Goal: Find specific page/section: Find specific page/section

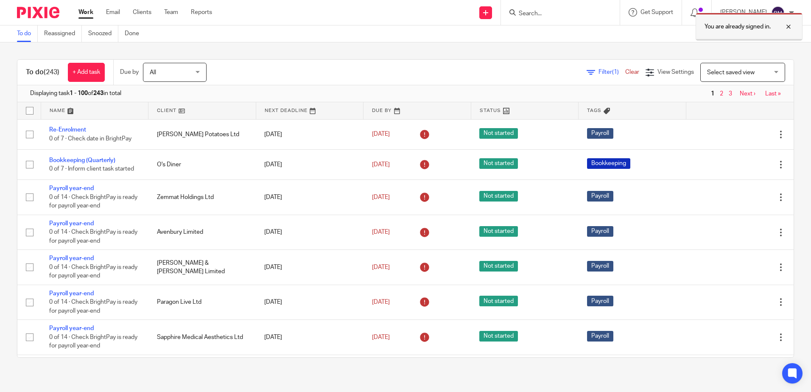
click at [791, 25] on div at bounding box center [781, 27] width 23 height 10
click at [541, 14] on input "Search" at bounding box center [556, 14] width 76 height 8
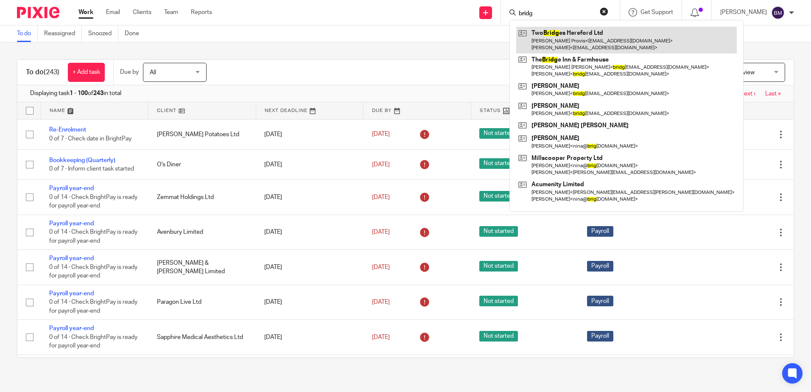
type input "bridg"
click at [563, 39] on link at bounding box center [626, 40] width 220 height 26
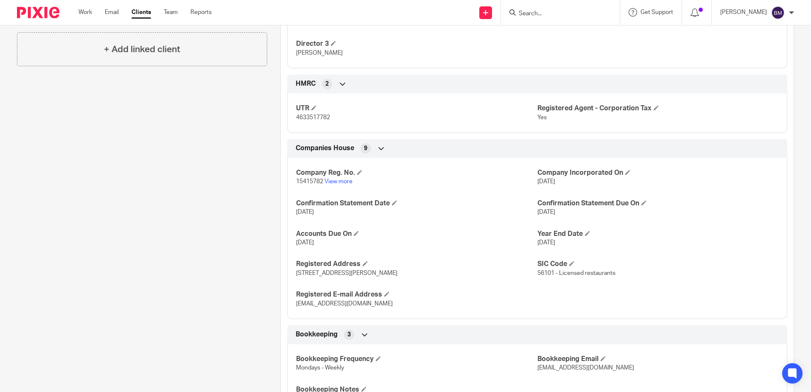
scroll to position [636, 0]
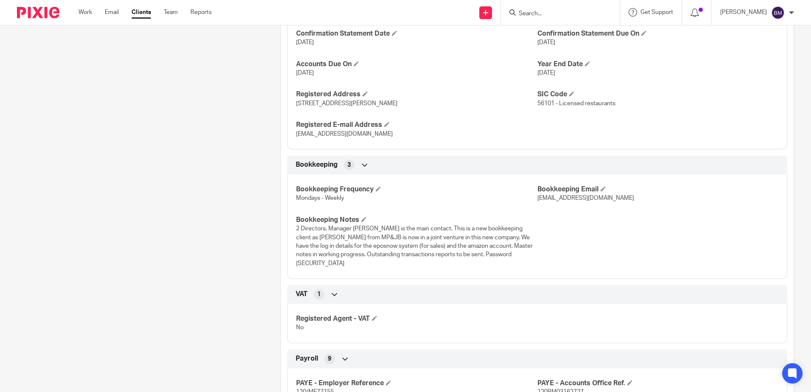
click at [490, 254] on span "2 Directors. Manager [PERSON_NAME] is the main contact. This is a new bookkeepi…" at bounding box center [414, 246] width 237 height 40
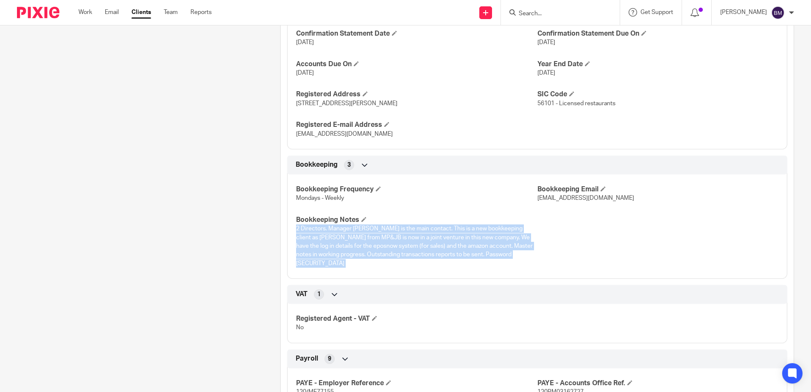
click at [490, 254] on span "2 Directors. Manager [PERSON_NAME] is the main contact. This is a new bookkeepi…" at bounding box center [414, 246] width 237 height 40
click at [490, 256] on span "2 Directors. Manager [PERSON_NAME] is the main contact. This is a new bookkeepi…" at bounding box center [414, 246] width 237 height 40
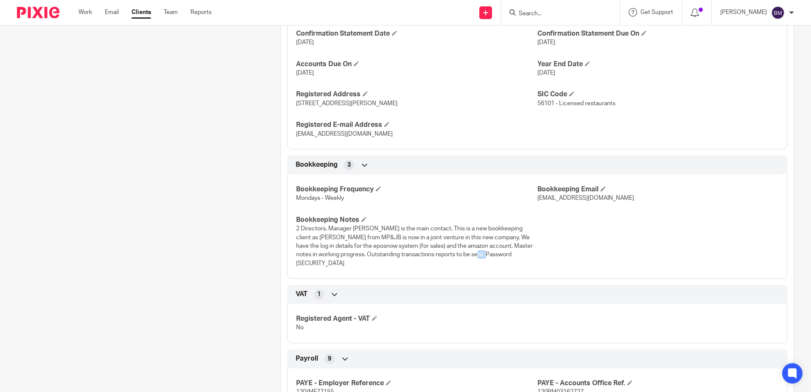
drag, startPoint x: 468, startPoint y: 255, endPoint x: 492, endPoint y: 256, distance: 23.3
click at [492, 256] on span "2 Directors. Manager [PERSON_NAME] is the main contact. This is a new bookkeepi…" at bounding box center [414, 246] width 237 height 40
copy span "npINK22-"
